Goal: Check status: Check status

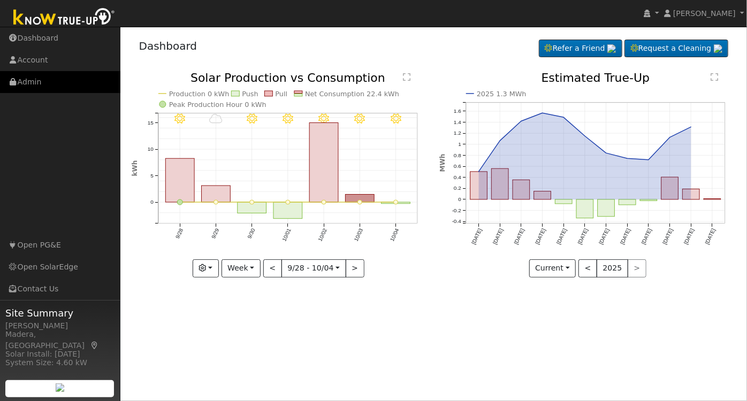
click at [36, 79] on link "Admin" at bounding box center [60, 82] width 120 height 22
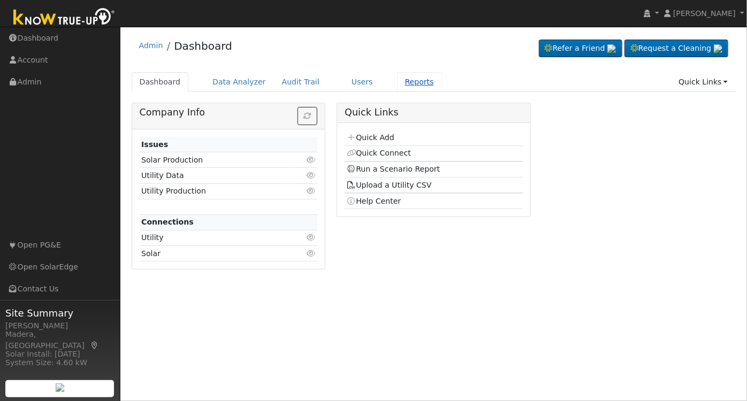
click at [397, 77] on link "Reports" at bounding box center [419, 82] width 45 height 20
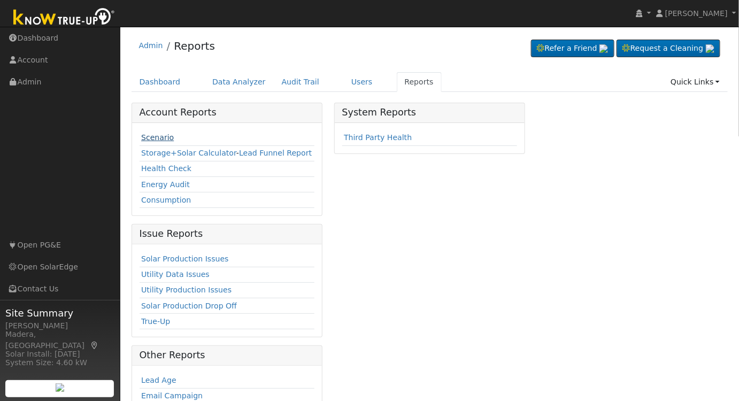
click at [151, 137] on link "Scenario" at bounding box center [157, 137] width 33 height 9
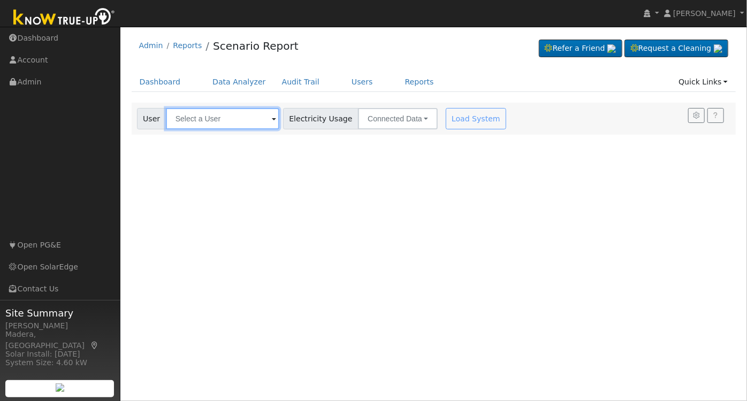
click at [196, 120] on input "text" at bounding box center [222, 118] width 113 height 21
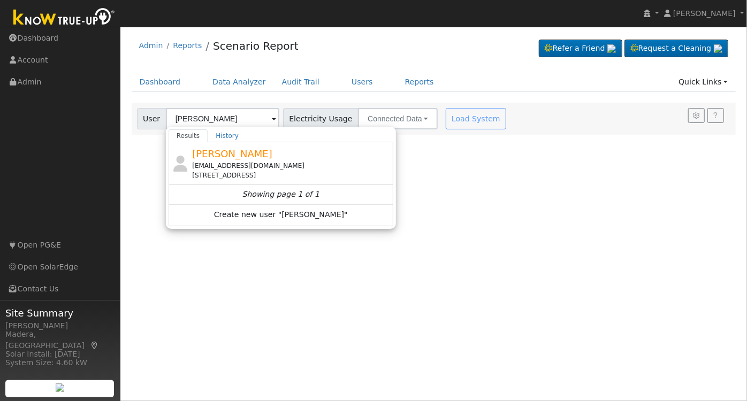
click at [281, 166] on div "csinghmcguire@gmail.com" at bounding box center [291, 166] width 198 height 10
type input "Colleen Singh-Mcguire"
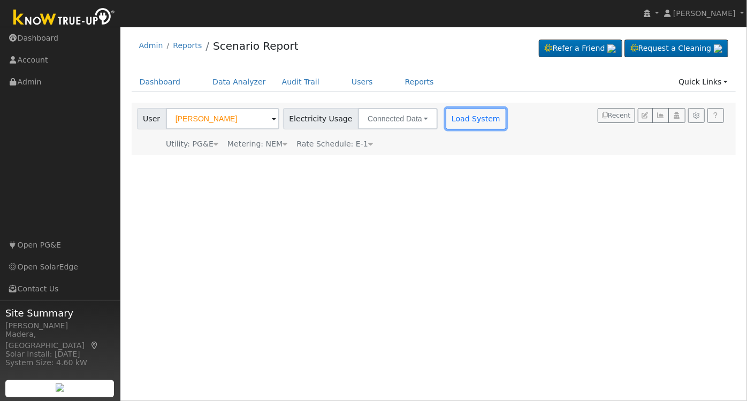
click at [475, 113] on button "Load System" at bounding box center [475, 118] width 61 height 21
